Goal: Transaction & Acquisition: Purchase product/service

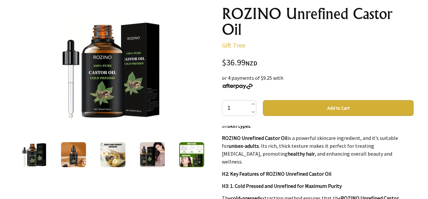
scroll to position [120, 0]
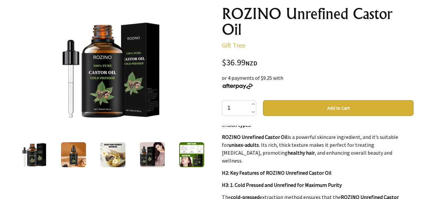
click at [112, 159] on img at bounding box center [113, 154] width 25 height 25
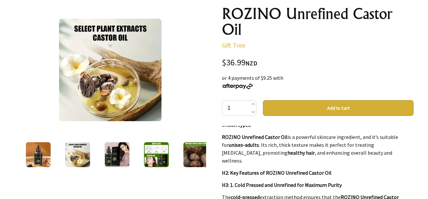
click at [123, 156] on img at bounding box center [117, 154] width 25 height 25
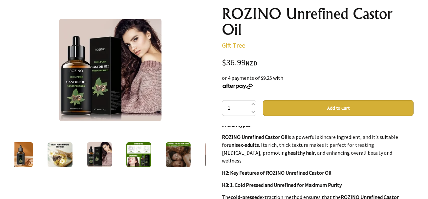
click at [137, 155] on img at bounding box center [138, 154] width 25 height 25
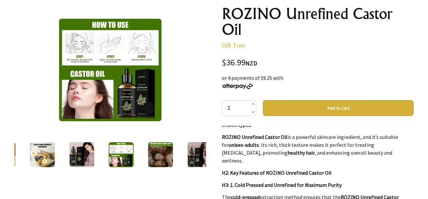
click at [155, 155] on img at bounding box center [160, 154] width 25 height 25
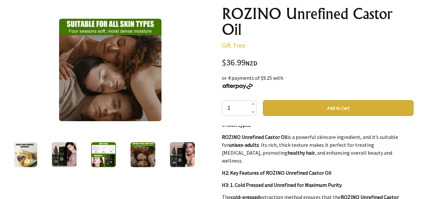
click at [178, 155] on img at bounding box center [182, 154] width 25 height 25
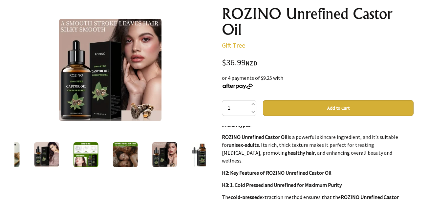
click at [115, 115] on img at bounding box center [110, 70] width 103 height 103
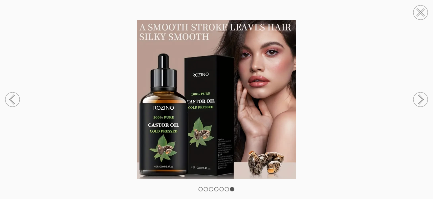
click at [415, 10] on circle at bounding box center [421, 12] width 14 height 14
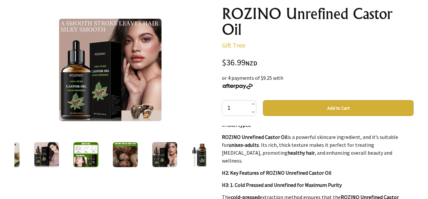
click at [346, 106] on button "Add to Cart" at bounding box center [338, 108] width 151 height 16
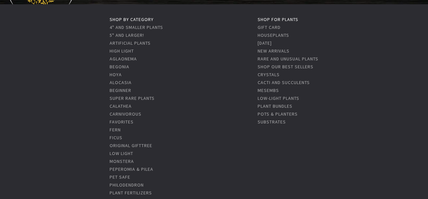
scroll to position [53, 0]
click at [269, 58] on link "Rare and Unusual Plants" at bounding box center [288, 59] width 61 height 6
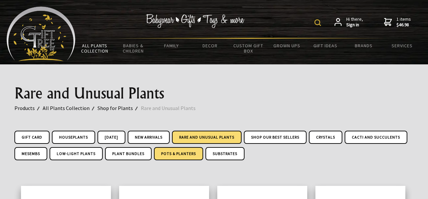
click at [203, 153] on link "Pots & Planters" at bounding box center [178, 153] width 49 height 13
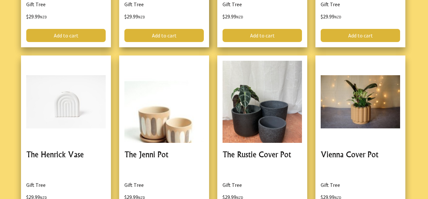
scroll to position [1021, 0]
